Goal: Find specific page/section: Find specific page/section

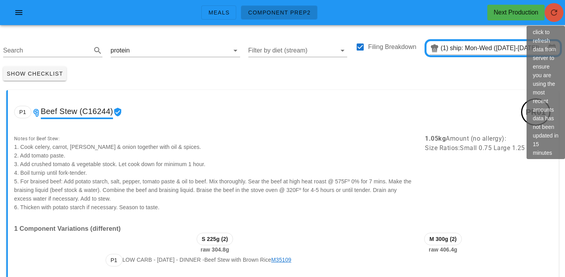
click at [549, 14] on icon "button" at bounding box center [553, 12] width 9 height 9
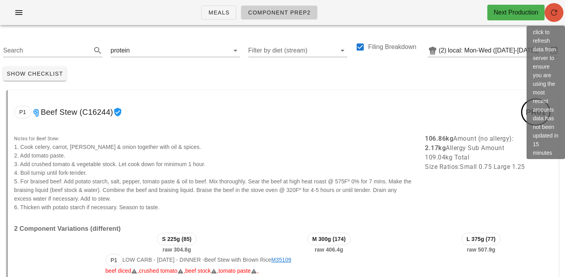
click at [552, 11] on icon "button" at bounding box center [553, 12] width 9 height 9
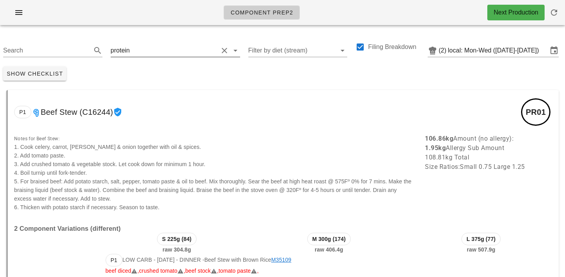
click at [138, 51] on input "text" at bounding box center [174, 50] width 87 height 13
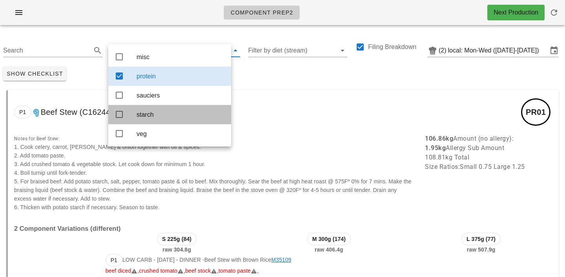
click at [143, 118] on div "starch" at bounding box center [180, 114] width 88 height 7
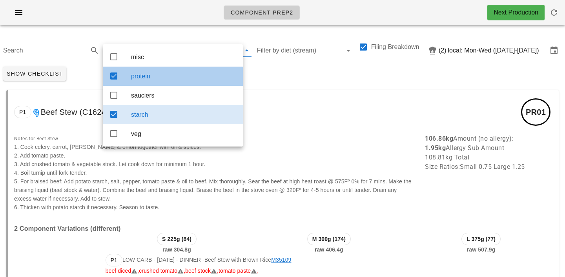
click at [147, 75] on div "protein" at bounding box center [183, 76] width 105 height 7
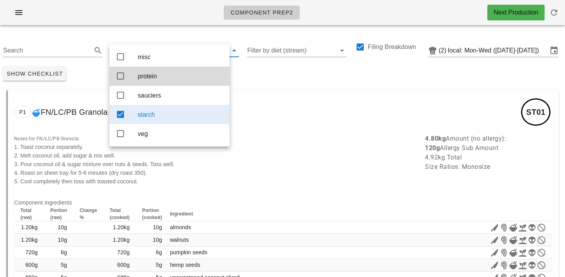
click at [275, 80] on div "Show Checklist" at bounding box center [282, 74] width 565 height 20
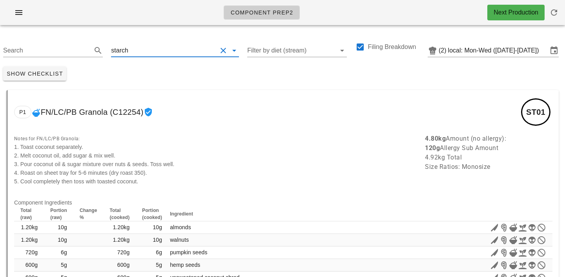
click at [133, 52] on input "text" at bounding box center [173, 50] width 87 height 13
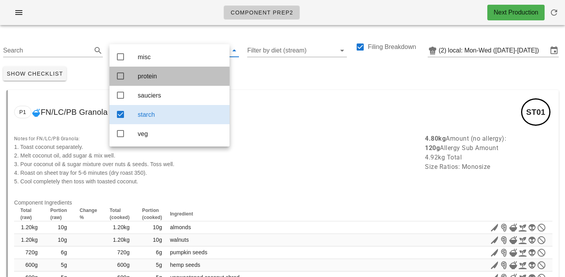
click at [141, 71] on div "protein" at bounding box center [180, 76] width 85 height 17
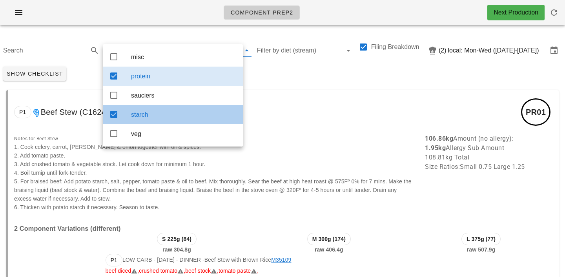
click at [162, 121] on div "starch" at bounding box center [183, 114] width 105 height 17
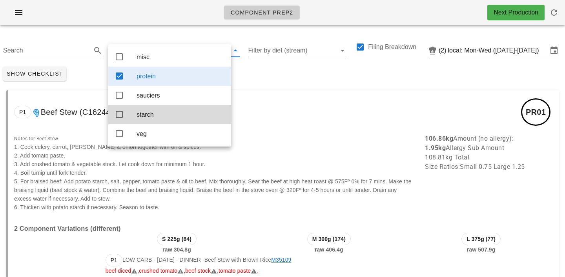
click at [277, 75] on div "Show Checklist" at bounding box center [282, 74] width 565 height 20
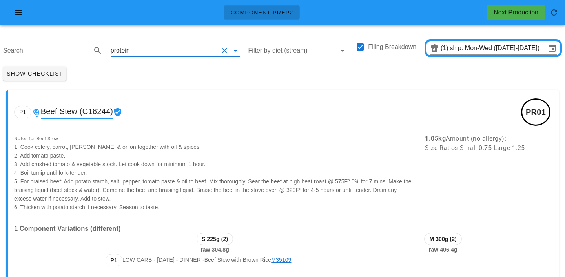
click at [135, 49] on input "text" at bounding box center [174, 50] width 87 height 13
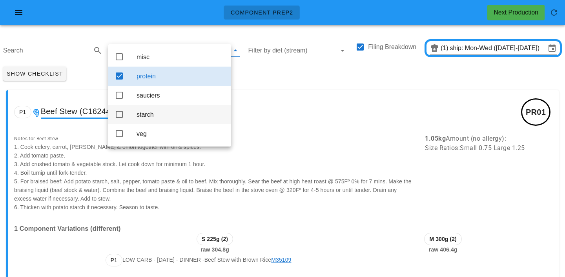
click at [146, 114] on div "starch" at bounding box center [180, 114] width 88 height 7
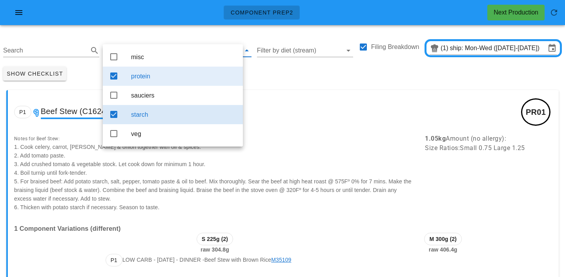
click at [165, 85] on div "protein" at bounding box center [183, 76] width 105 height 17
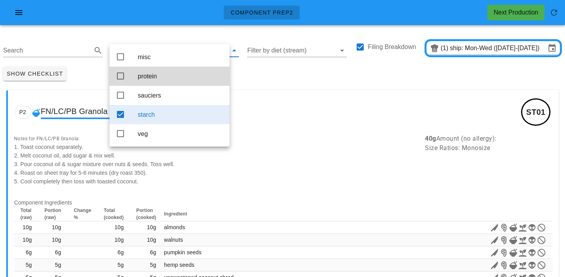
drag, startPoint x: 234, startPoint y: 121, endPoint x: 254, endPoint y: 112, distance: 22.3
click at [246, 117] on div "P2 FN/LC/PB Granola (C12254) ST01" at bounding box center [283, 112] width 550 height 44
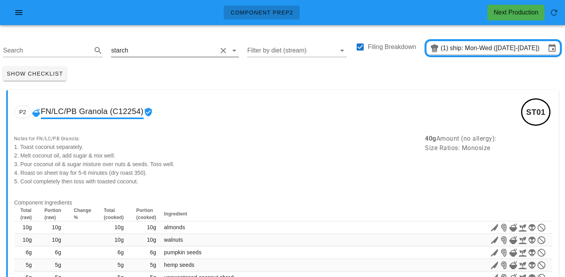
click at [137, 45] on input "text" at bounding box center [173, 50] width 87 height 13
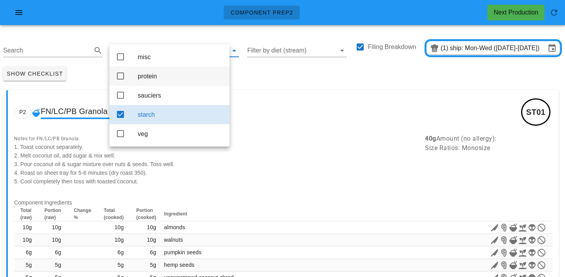
click at [147, 84] on div "protein" at bounding box center [180, 76] width 85 height 17
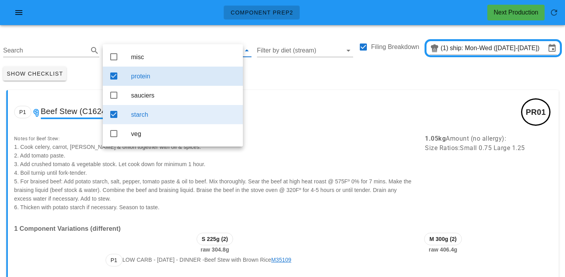
click at [160, 118] on div "starch" at bounding box center [183, 114] width 105 height 7
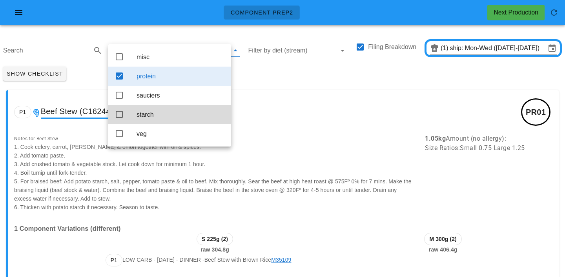
click at [158, 79] on div "protein" at bounding box center [180, 76] width 88 height 7
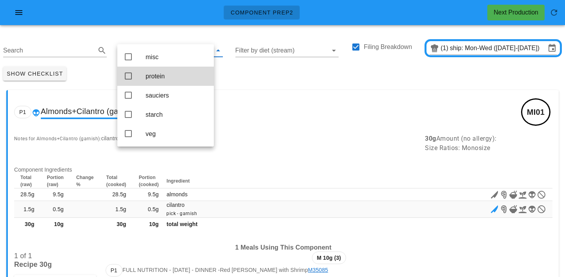
click at [259, 68] on div "Show Checklist" at bounding box center [282, 74] width 565 height 20
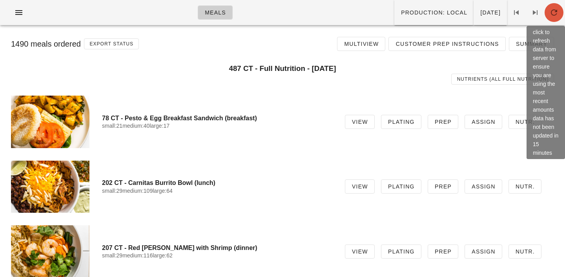
click at [553, 15] on icon "button" at bounding box center [553, 12] width 9 height 9
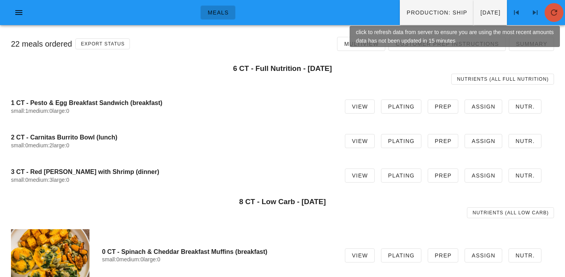
click at [547, 12] on span "button" at bounding box center [553, 12] width 19 height 9
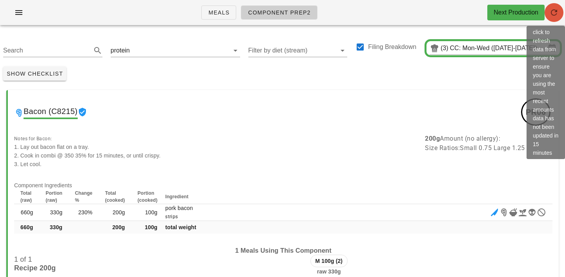
click at [554, 18] on button "button" at bounding box center [553, 12] width 19 height 19
